Goal: Entertainment & Leisure: Consume media (video, audio)

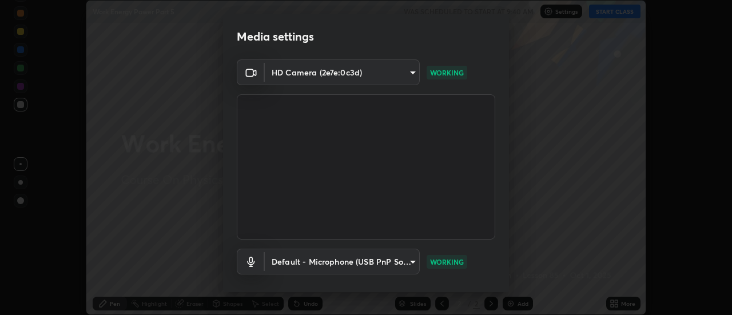
scroll to position [60, 0]
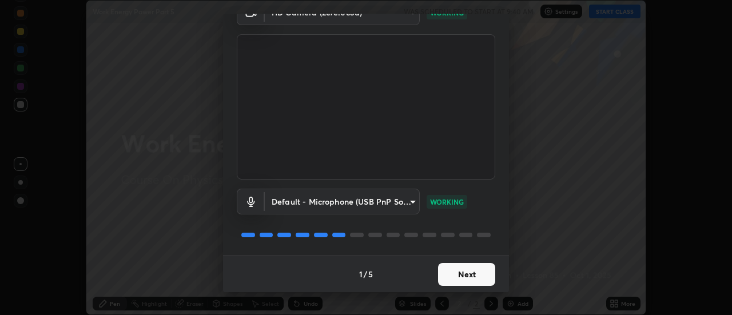
click at [455, 270] on button "Next" at bounding box center [466, 274] width 57 height 23
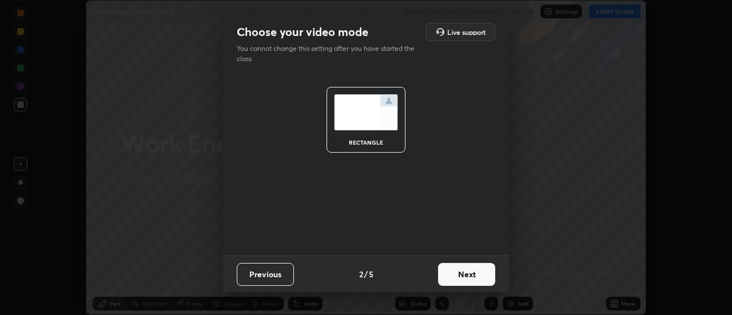
scroll to position [0, 0]
click at [455, 270] on button "Next" at bounding box center [466, 274] width 57 height 23
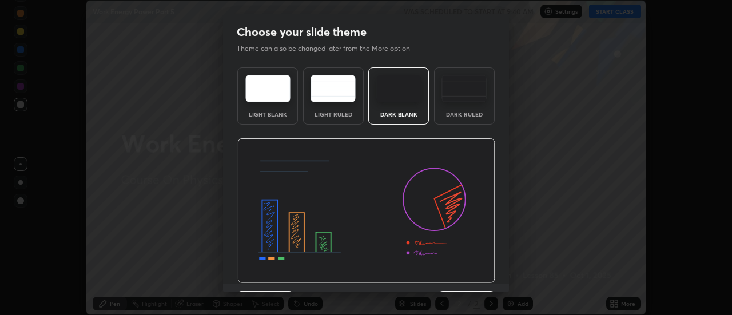
scroll to position [28, 0]
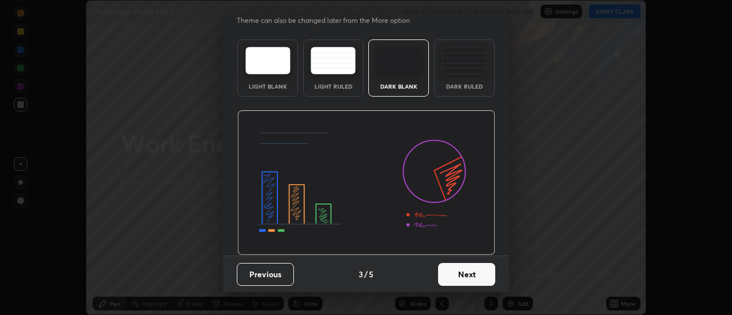
click at [460, 268] on button "Next" at bounding box center [466, 274] width 57 height 23
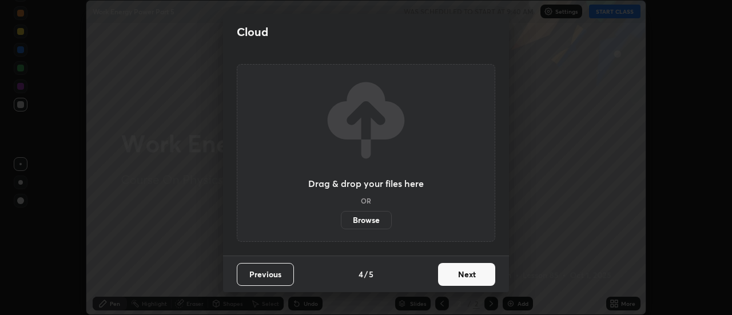
click at [460, 268] on button "Next" at bounding box center [466, 274] width 57 height 23
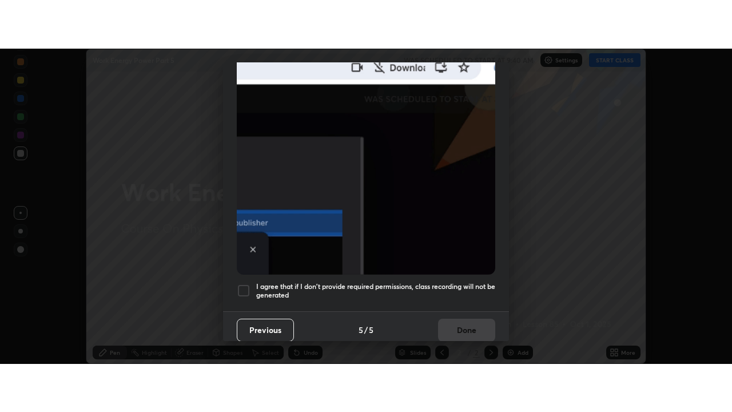
scroll to position [293, 0]
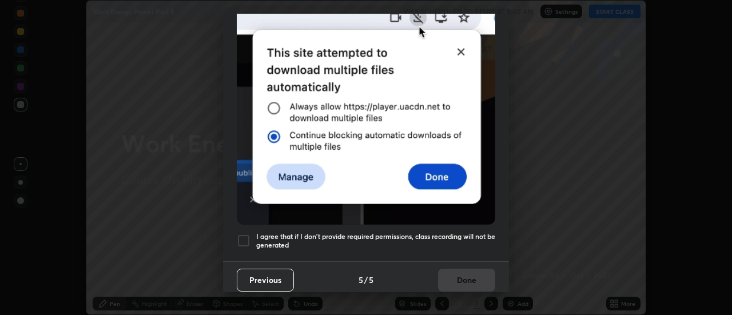
click at [441, 232] on h5 "I agree that if I don't provide required permissions, class recording will not …" at bounding box center [375, 241] width 239 height 18
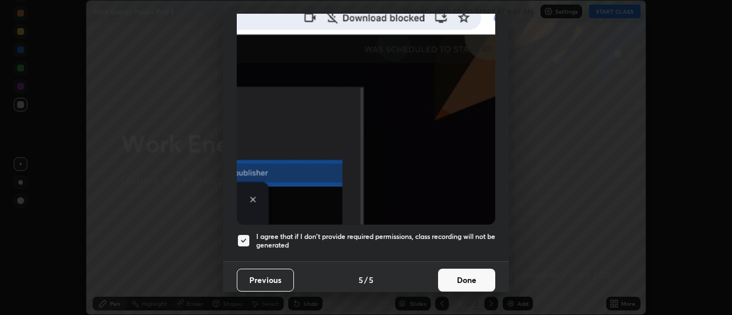
click at [456, 281] on button "Done" at bounding box center [466, 280] width 57 height 23
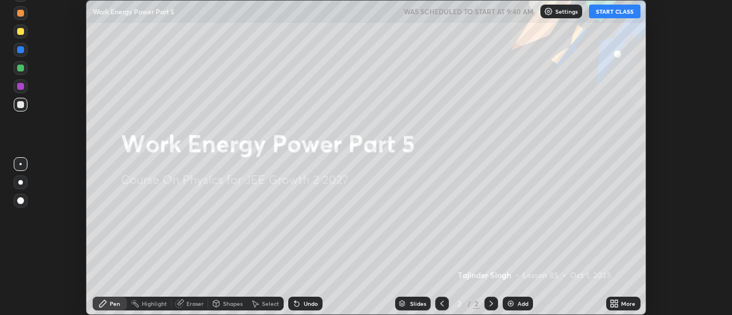
click at [608, 11] on button "START CLASS" at bounding box center [614, 12] width 51 height 14
click at [612, 305] on icon at bounding box center [612, 305] width 3 height 3
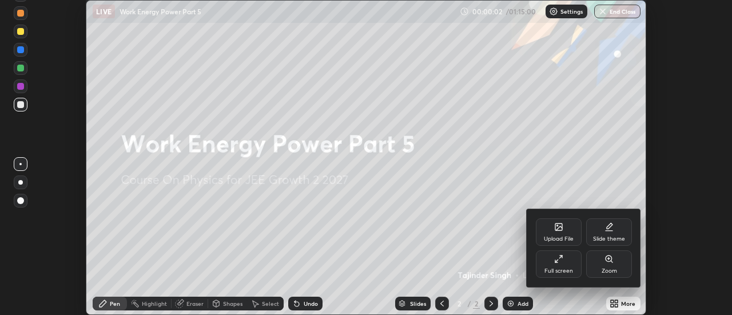
click at [551, 270] on div "Full screen" at bounding box center [558, 271] width 29 height 6
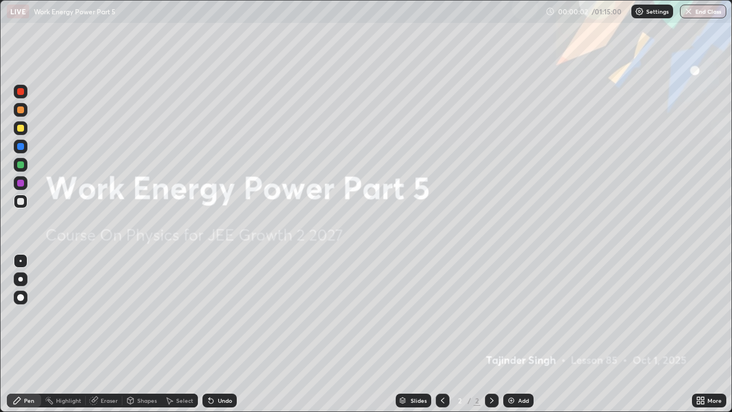
scroll to position [412, 732]
click at [507, 314] on img at bounding box center [511, 400] width 9 height 9
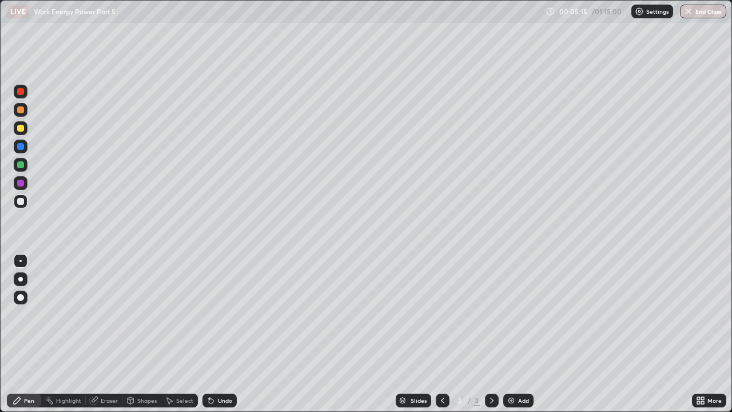
click at [216, 314] on div "Undo" at bounding box center [219, 400] width 34 height 14
click at [224, 314] on div "Undo" at bounding box center [225, 400] width 14 height 6
click at [18, 126] on div at bounding box center [20, 128] width 7 height 7
click at [17, 166] on div at bounding box center [20, 164] width 7 height 7
click at [512, 314] on img at bounding box center [511, 400] width 9 height 9
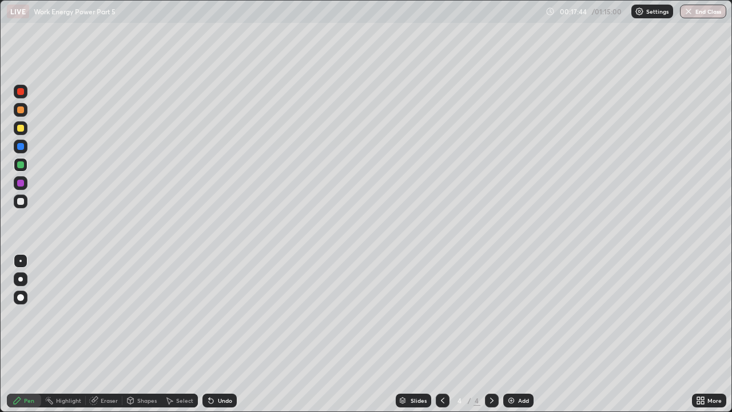
click at [21, 206] on div at bounding box center [21, 201] width 14 height 14
click at [22, 125] on div at bounding box center [20, 128] width 7 height 7
click at [20, 165] on div at bounding box center [20, 164] width 7 height 7
click at [222, 314] on div "Undo" at bounding box center [225, 400] width 14 height 6
click at [224, 314] on div "Undo" at bounding box center [225, 400] width 14 height 6
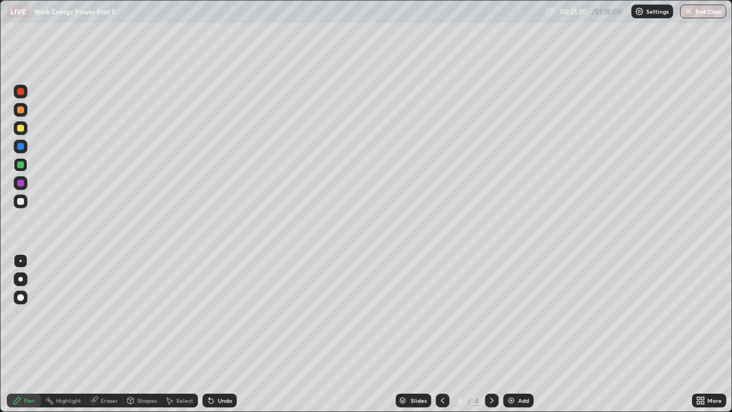
click at [225, 314] on div "Undo" at bounding box center [225, 400] width 14 height 6
click at [221, 314] on div "Undo" at bounding box center [219, 400] width 34 height 14
click at [21, 200] on div at bounding box center [20, 201] width 7 height 7
click at [21, 133] on div at bounding box center [21, 128] width 14 height 14
click at [518, 314] on div "Add" at bounding box center [523, 400] width 11 height 6
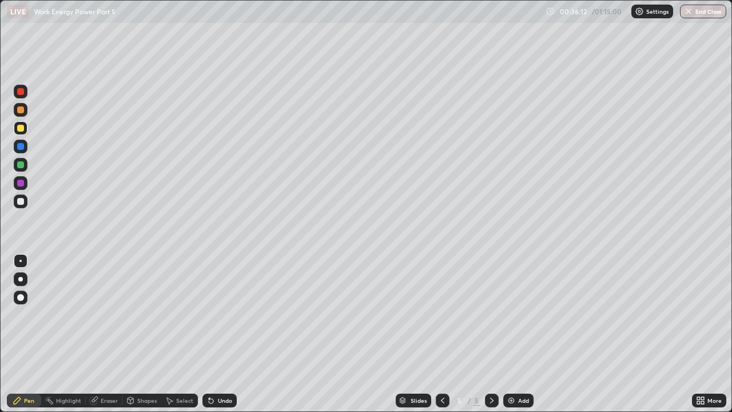
click at [218, 314] on div "Undo" at bounding box center [225, 400] width 14 height 6
click at [16, 202] on div at bounding box center [21, 201] width 14 height 14
click at [219, 314] on div "Undo" at bounding box center [225, 400] width 14 height 6
click at [218, 314] on div "Undo" at bounding box center [225, 400] width 14 height 6
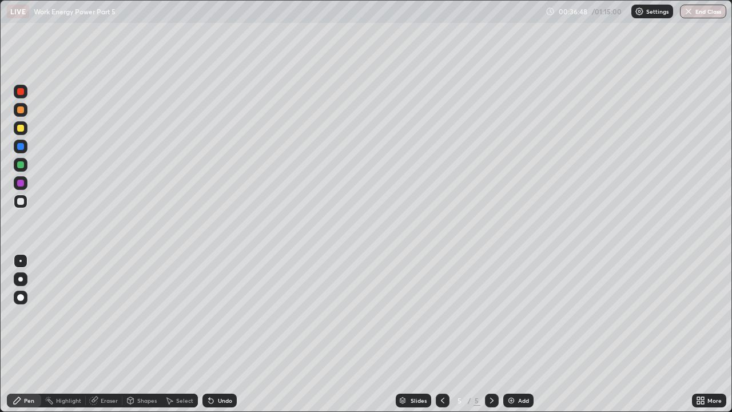
click at [214, 314] on div "Undo" at bounding box center [219, 400] width 34 height 14
click at [215, 314] on div "Undo" at bounding box center [219, 400] width 34 height 14
click at [21, 129] on div at bounding box center [20, 128] width 7 height 7
click at [22, 200] on div at bounding box center [20, 201] width 7 height 7
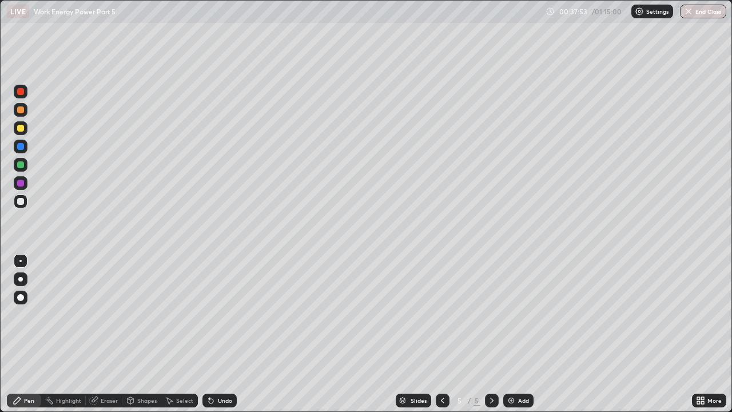
click at [25, 129] on div at bounding box center [21, 128] width 14 height 14
click at [26, 203] on div at bounding box center [21, 201] width 14 height 14
click at [218, 314] on div "Undo" at bounding box center [225, 400] width 14 height 6
click at [520, 314] on div "Add" at bounding box center [523, 400] width 11 height 6
click at [26, 314] on div "Pen" at bounding box center [29, 400] width 10 height 6
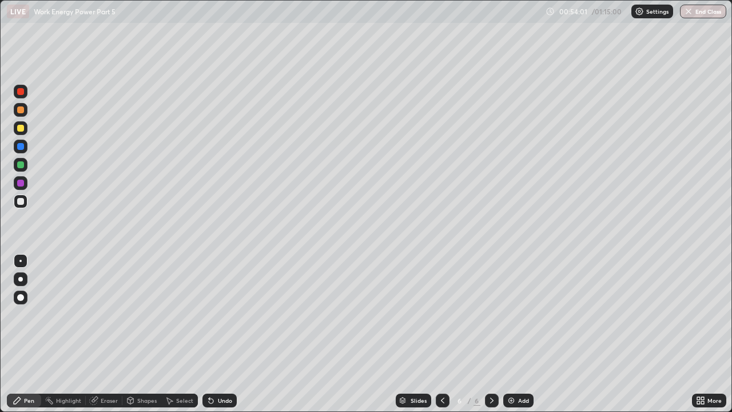
click at [19, 128] on div at bounding box center [20, 128] width 7 height 7
click at [221, 314] on div "Undo" at bounding box center [225, 400] width 14 height 6
click at [218, 314] on div "Undo" at bounding box center [225, 400] width 14 height 6
click at [21, 199] on div at bounding box center [20, 201] width 7 height 7
click at [220, 314] on div "Undo" at bounding box center [225, 400] width 14 height 6
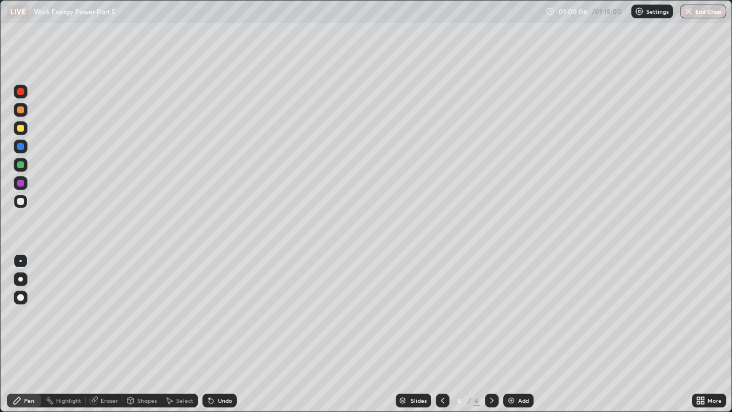
click at [25, 303] on div at bounding box center [21, 297] width 14 height 14
click at [17, 314] on icon at bounding box center [17, 400] width 7 height 7
click at [21, 261] on div at bounding box center [20, 261] width 2 height 2
click at [222, 314] on div "Undo" at bounding box center [225, 400] width 14 height 6
click at [224, 314] on div "Undo" at bounding box center [225, 400] width 14 height 6
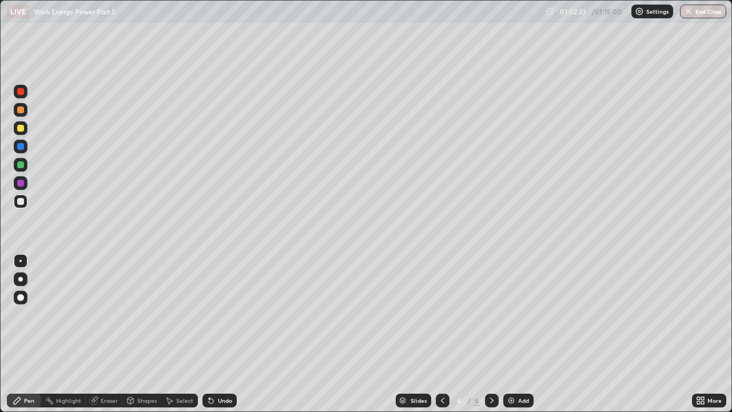
click at [230, 314] on div "Undo" at bounding box center [225, 400] width 14 height 6
click at [233, 314] on div "Undo" at bounding box center [219, 400] width 34 height 14
click at [234, 314] on div "Undo" at bounding box center [219, 400] width 34 height 14
click at [229, 314] on div "Undo" at bounding box center [225, 400] width 14 height 6
click at [226, 314] on div "Undo" at bounding box center [225, 400] width 14 height 6
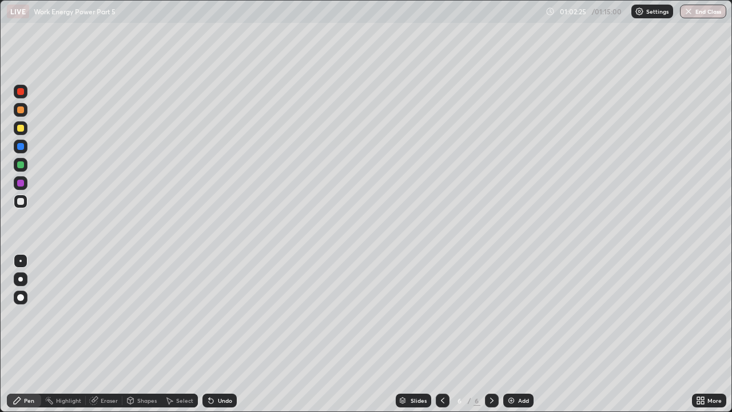
click at [226, 314] on div "Undo" at bounding box center [225, 400] width 14 height 6
click at [227, 314] on div "Undo" at bounding box center [219, 400] width 34 height 14
click at [226, 314] on div "Undo" at bounding box center [219, 400] width 34 height 14
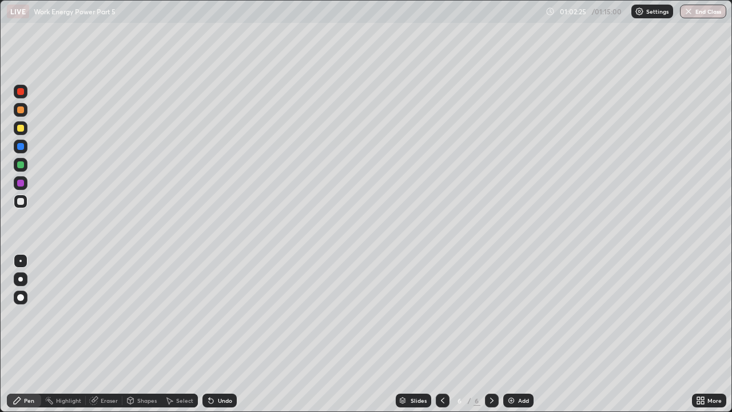
click at [225, 314] on div "Undo" at bounding box center [219, 400] width 34 height 14
click at [228, 314] on div "Undo" at bounding box center [219, 400] width 34 height 14
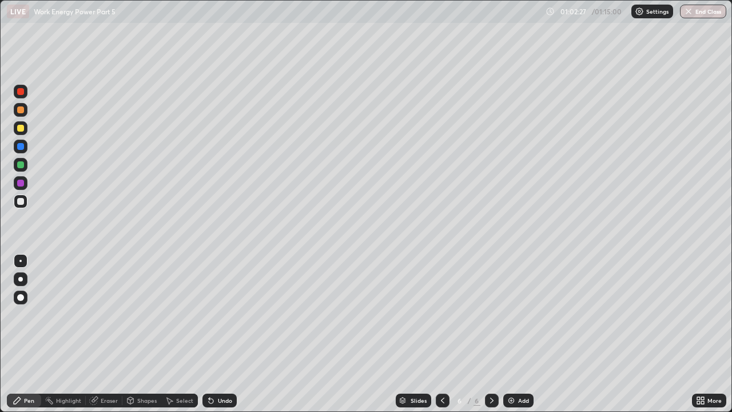
click at [228, 314] on div "Undo" at bounding box center [219, 400] width 34 height 14
click at [227, 314] on div "Undo" at bounding box center [219, 400] width 34 height 14
click at [228, 314] on div "Undo" at bounding box center [219, 400] width 34 height 14
click at [229, 314] on div "Undo" at bounding box center [219, 400] width 34 height 14
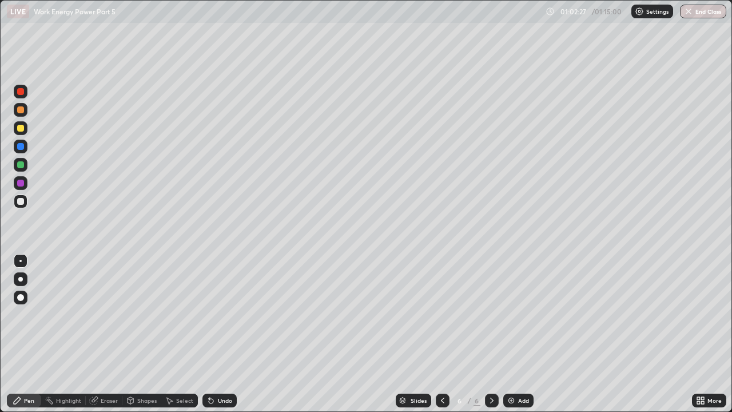
click at [229, 314] on div "Undo" at bounding box center [219, 400] width 34 height 14
click at [218, 314] on div "Undo" at bounding box center [225, 400] width 14 height 6
click at [23, 165] on div at bounding box center [20, 164] width 7 height 7
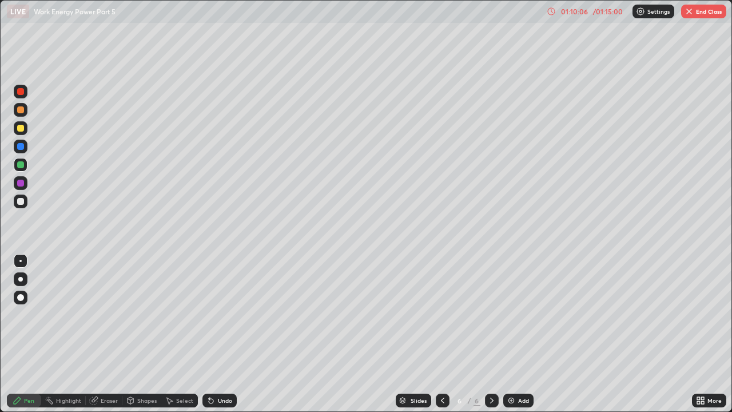
click at [694, 14] on button "End Class" at bounding box center [703, 12] width 45 height 14
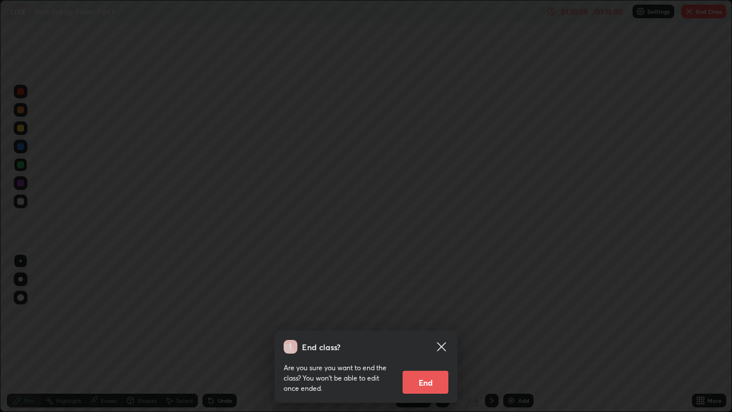
click at [430, 314] on button "End" at bounding box center [426, 382] width 46 height 23
